Goal: Task Accomplishment & Management: Complete application form

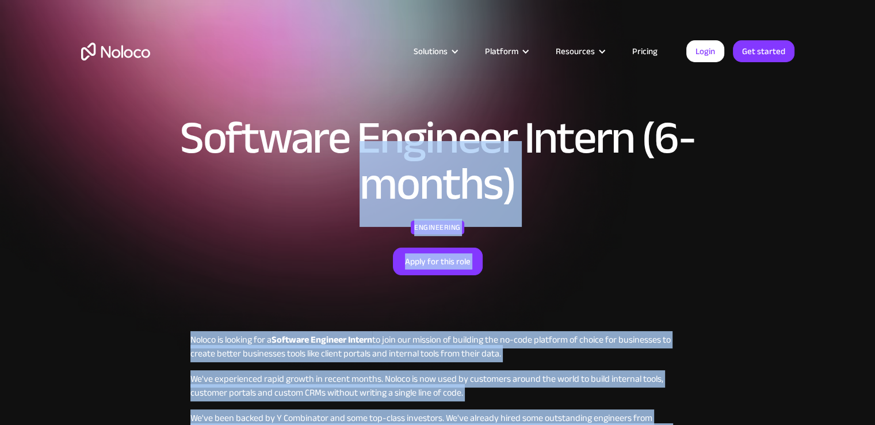
drag, startPoint x: 509, startPoint y: 174, endPoint x: 214, endPoint y: 318, distance: 328.3
copy div "loremi) Dolorsitame Conse adi elit sedd Eiusmo te incidid utl e Dolorema Aliqua…"
click at [214, 318] on div "Software Engineer Intern (6-months) Engineering Apply for this role" at bounding box center [438, 195] width 736 height 275
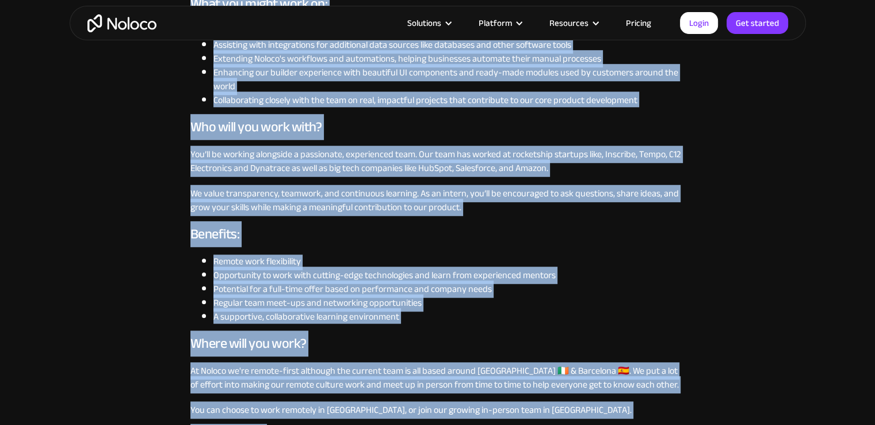
scroll to position [832, 0]
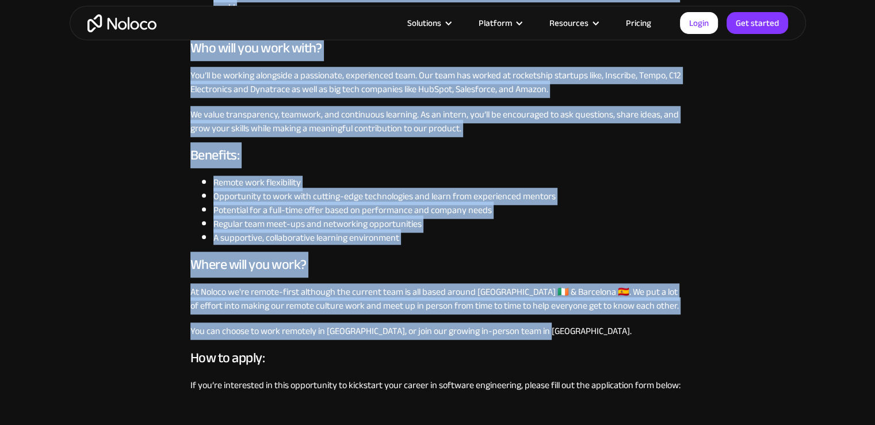
drag, startPoint x: 211, startPoint y: 320, endPoint x: 556, endPoint y: 322, distance: 345.2
click at [556, 322] on div "Software Engineer Intern (6-months) Engineering Apply for this role Noloco is l…" at bounding box center [437, 146] width 875 height 1957
copy div "loremi) Dolorsitame Conse adi elit sedd Eiusmo te incidid utl e Dolorema Aliqua…"
click at [375, 132] on p "We value transparency, teamwork, and continuous learning. As an intern, you’ll …" at bounding box center [437, 122] width 495 height 28
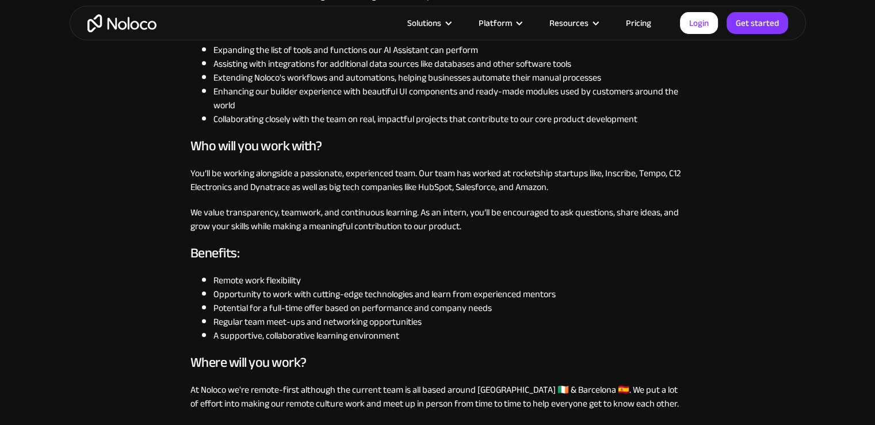
scroll to position [725, 0]
